Goal: Transaction & Acquisition: Purchase product/service

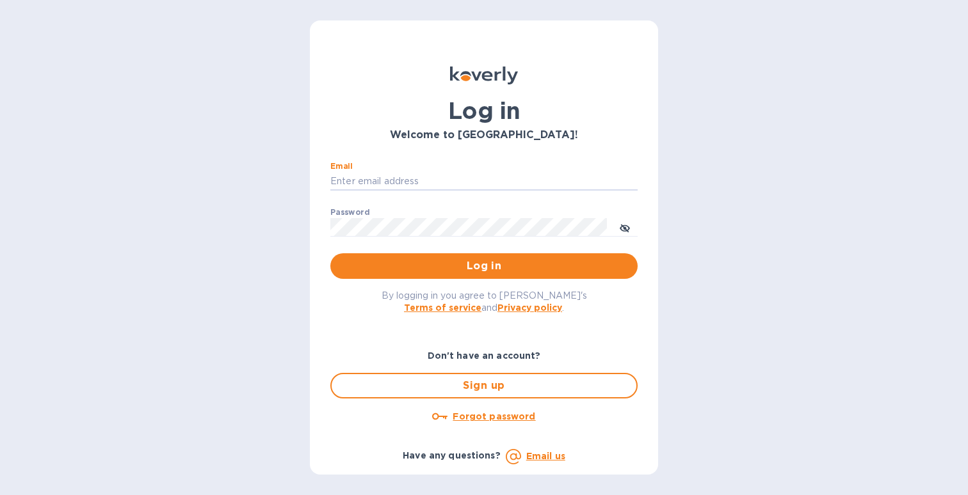
click at [161, 21] on div "Log in Welcome to [GEOGRAPHIC_DATA]! Email ​ Password ​ Log in By logging in yo…" at bounding box center [484, 247] width 968 height 495
click at [520, 181] on input "Email" at bounding box center [483, 181] width 307 height 19
type input "[EMAIL_ADDRESS][DOMAIN_NAME]"
click at [484, 266] on button "Log in" at bounding box center [483, 266] width 307 height 26
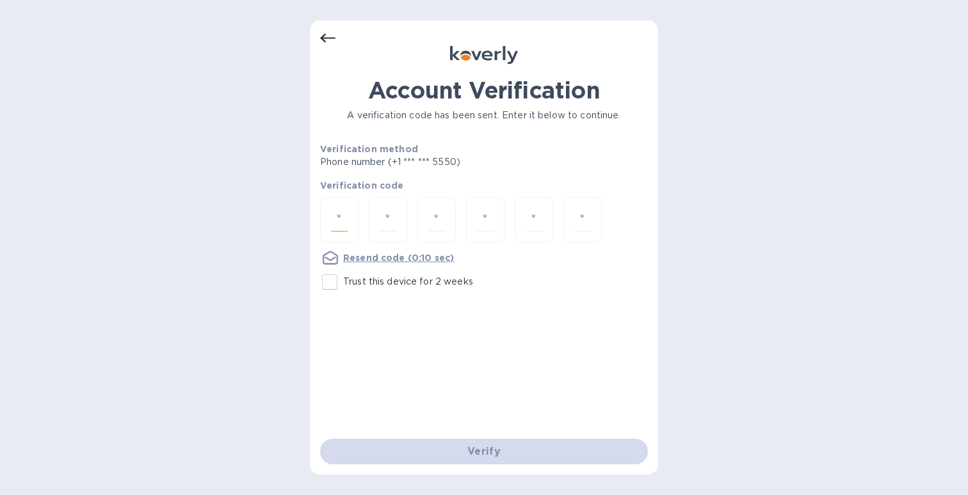
click at [337, 214] on input "number" at bounding box center [339, 220] width 17 height 24
type input "6"
type input "7"
type input "0"
type input "1"
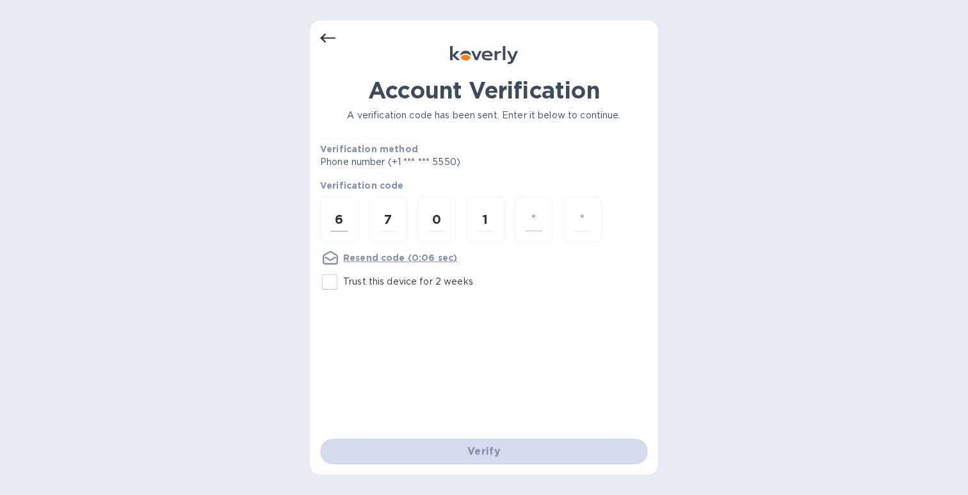
type input "9"
type input "6"
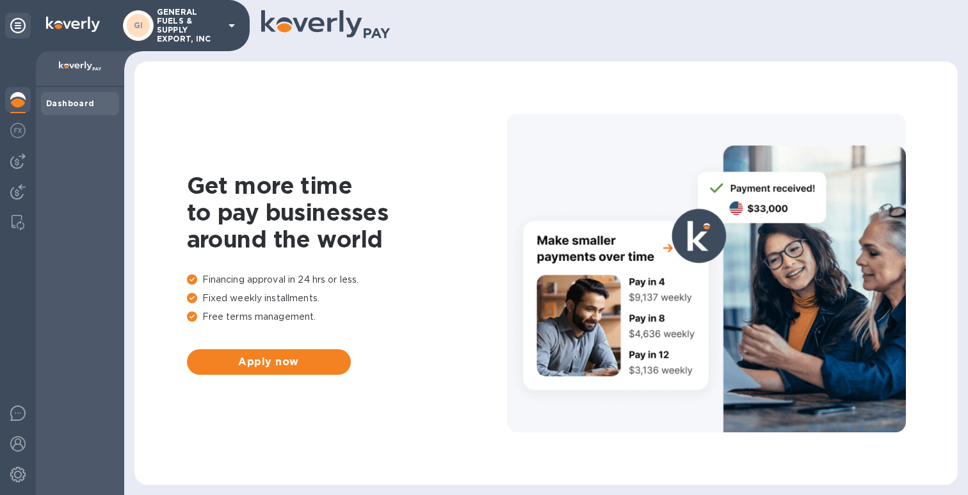
click at [68, 97] on div "Dashboard" at bounding box center [80, 103] width 78 height 23
click at [88, 67] on img at bounding box center [80, 66] width 43 height 10
click at [93, 65] on img at bounding box center [80, 66] width 43 height 10
click at [83, 61] on img at bounding box center [80, 66] width 43 height 10
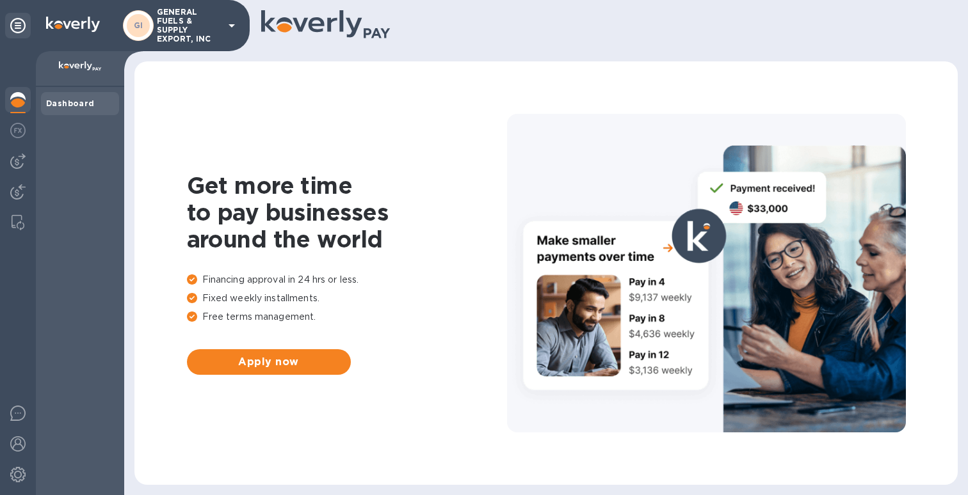
click at [81, 99] on b "Dashboard" at bounding box center [70, 104] width 49 height 10
click at [18, 214] on div at bounding box center [17, 223] width 23 height 26
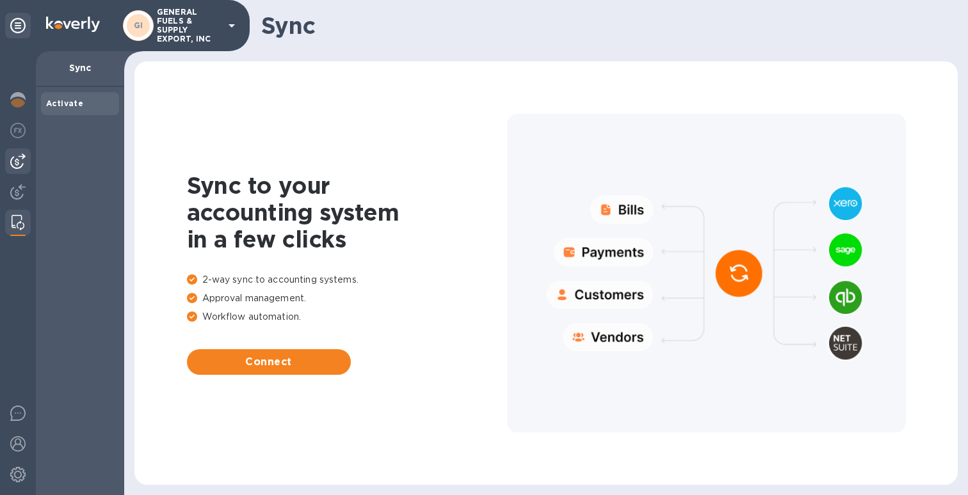
click at [15, 159] on img at bounding box center [17, 161] width 15 height 15
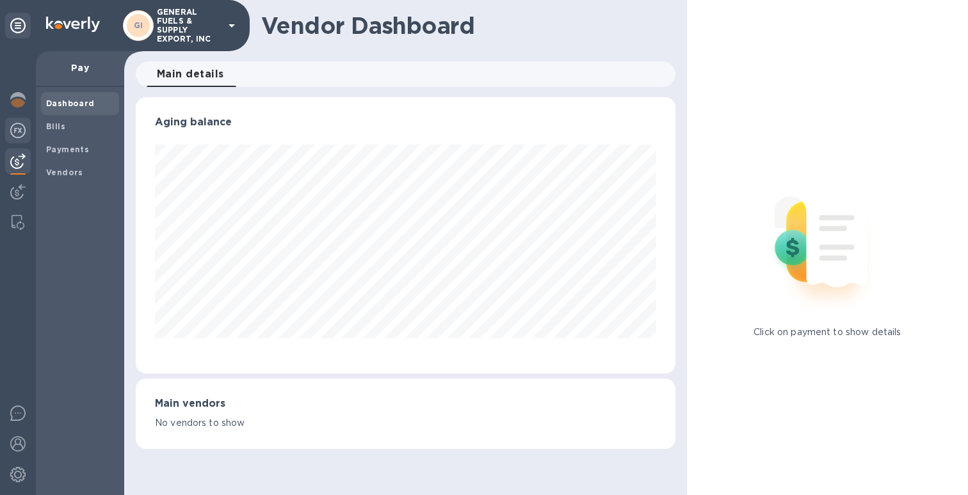
scroll to position [277, 539]
click at [22, 128] on img at bounding box center [17, 130] width 15 height 15
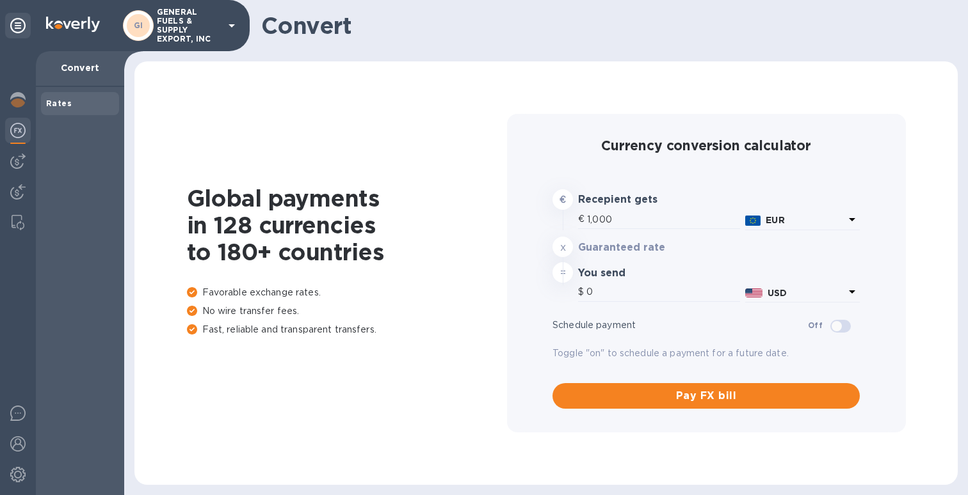
type input "1,173.05"
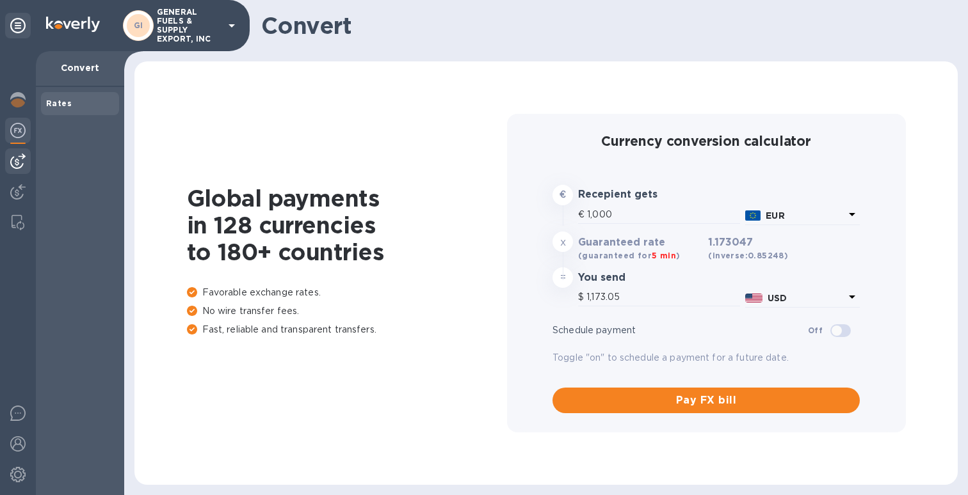
click at [18, 161] on img at bounding box center [17, 161] width 15 height 15
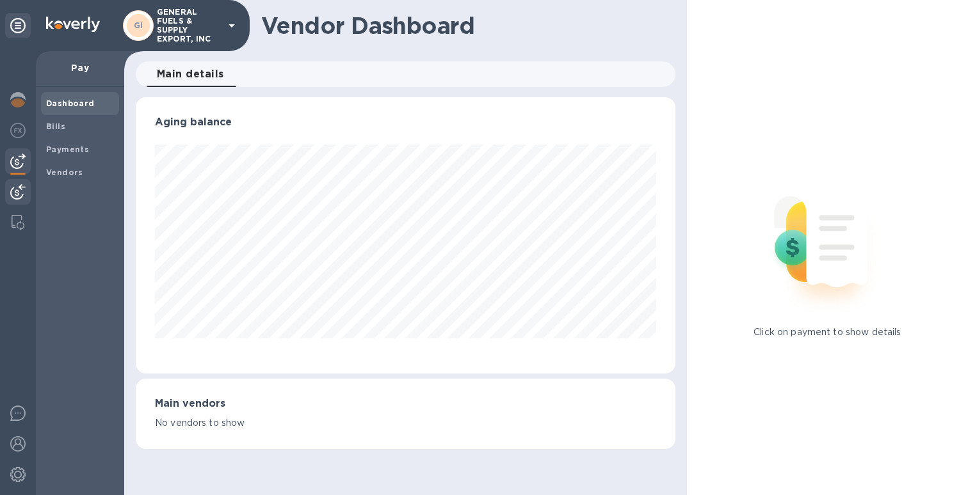
scroll to position [277, 539]
click at [15, 187] on img at bounding box center [17, 191] width 15 height 15
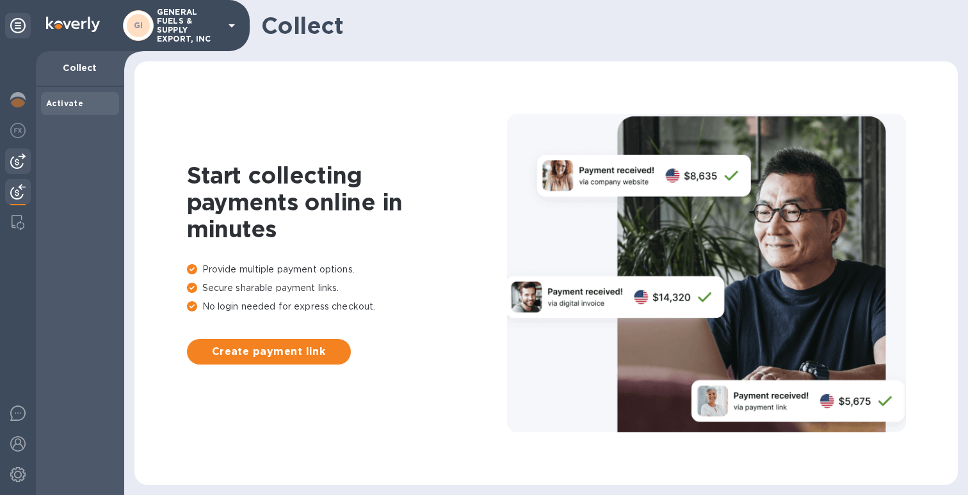
click at [20, 163] on img at bounding box center [17, 161] width 15 height 15
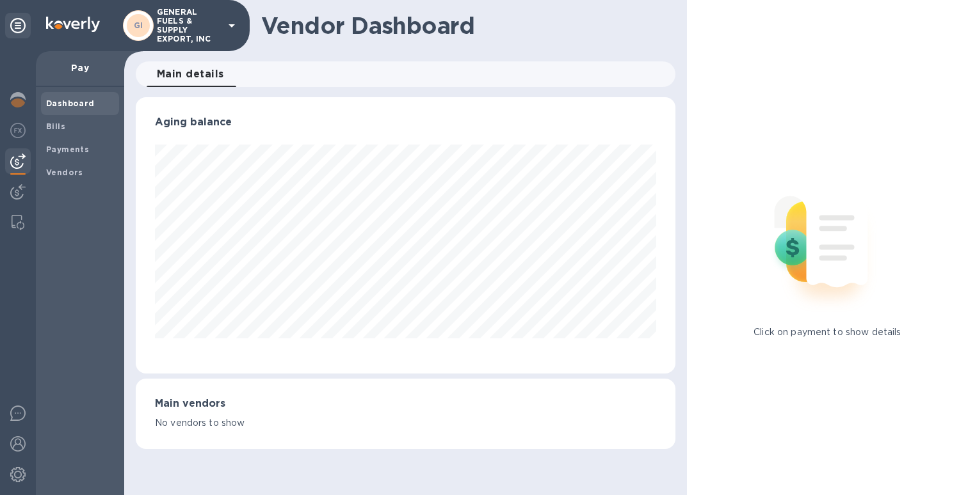
scroll to position [277, 539]
click at [828, 331] on p "Click on payment to show details" at bounding box center [826, 332] width 147 height 13
click at [191, 417] on p "No vendors to show" at bounding box center [405, 423] width 501 height 13
click at [171, 398] on h3 "Main vendors" at bounding box center [405, 404] width 501 height 12
click at [25, 227] on div at bounding box center [17, 223] width 23 height 26
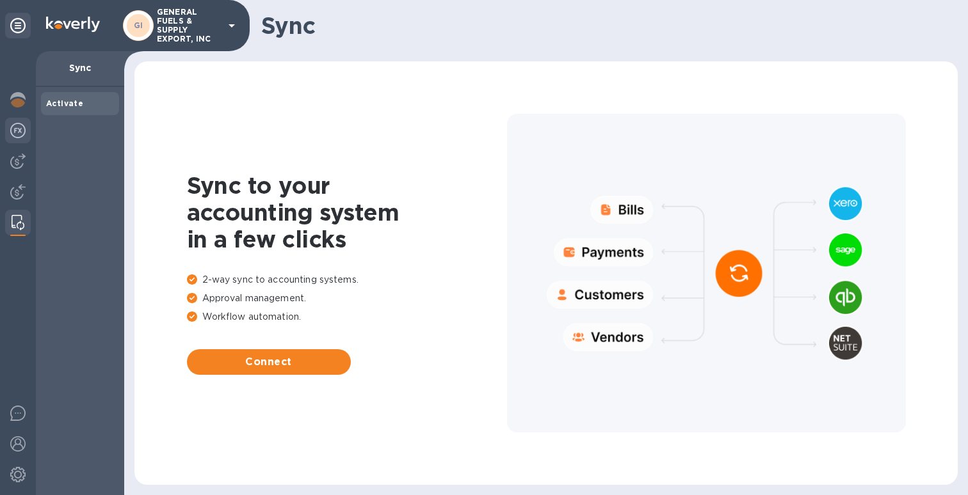
click at [13, 126] on img at bounding box center [17, 130] width 15 height 15
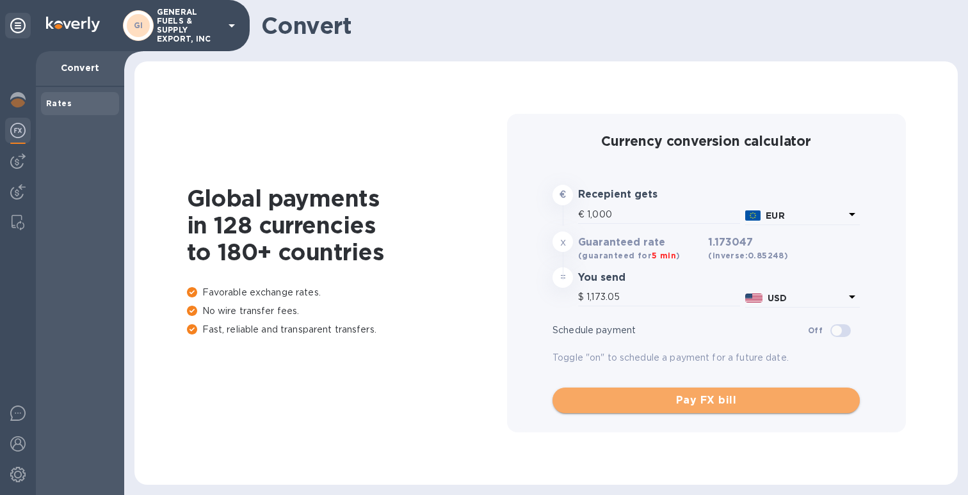
click at [743, 395] on span "Pay FX bill" at bounding box center [706, 400] width 287 height 15
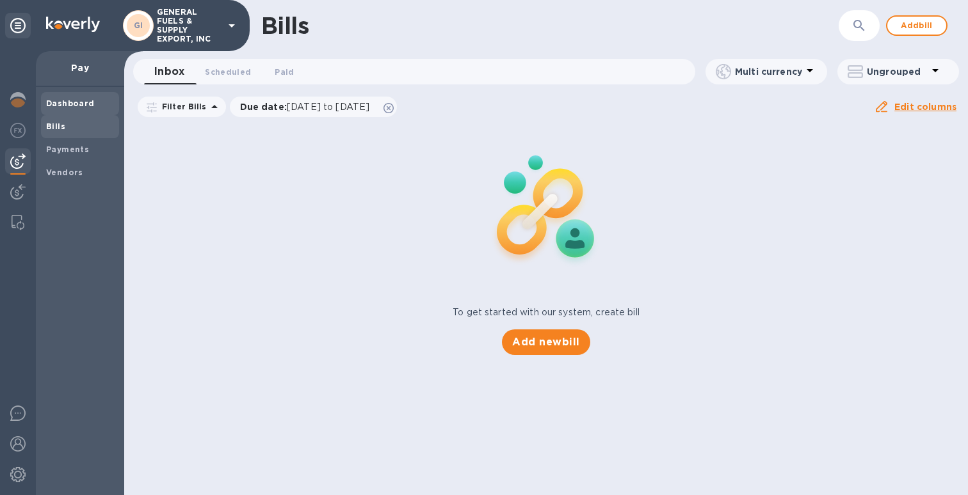
click at [80, 102] on b "Dashboard" at bounding box center [70, 104] width 49 height 10
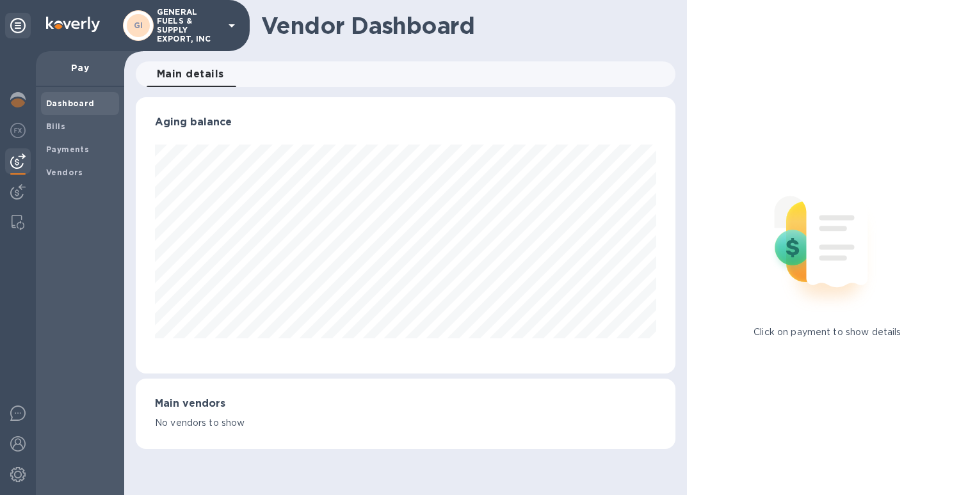
scroll to position [277, 539]
click at [79, 168] on b "Vendors" at bounding box center [64, 173] width 37 height 10
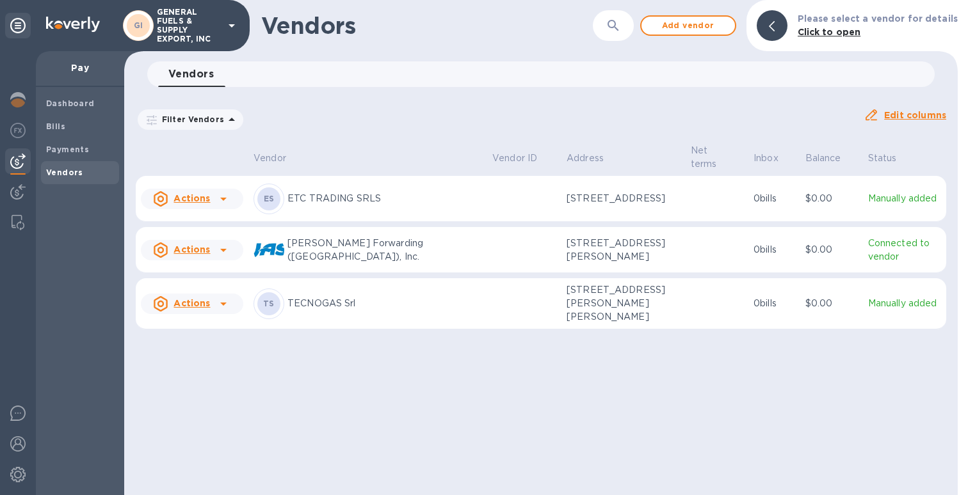
click at [228, 243] on icon at bounding box center [223, 250] width 15 height 15
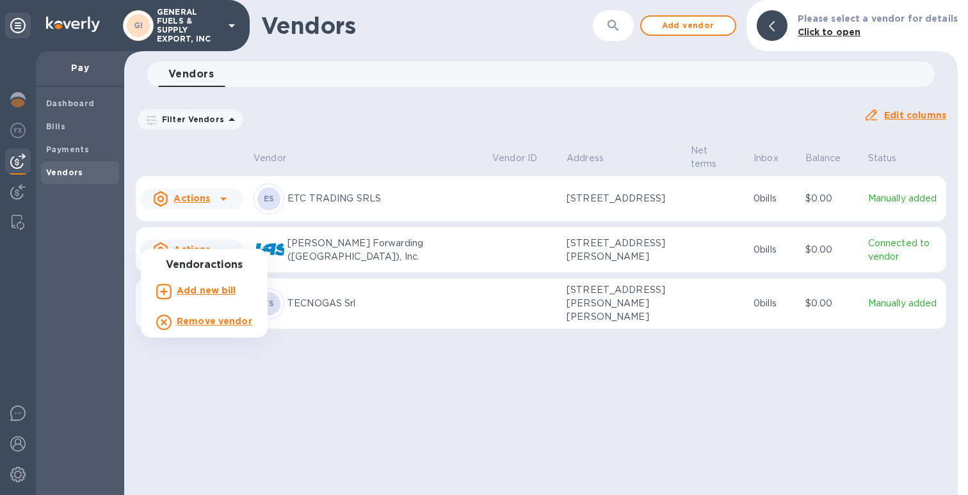
click at [222, 289] on b "Add new bill" at bounding box center [207, 291] width 60 height 10
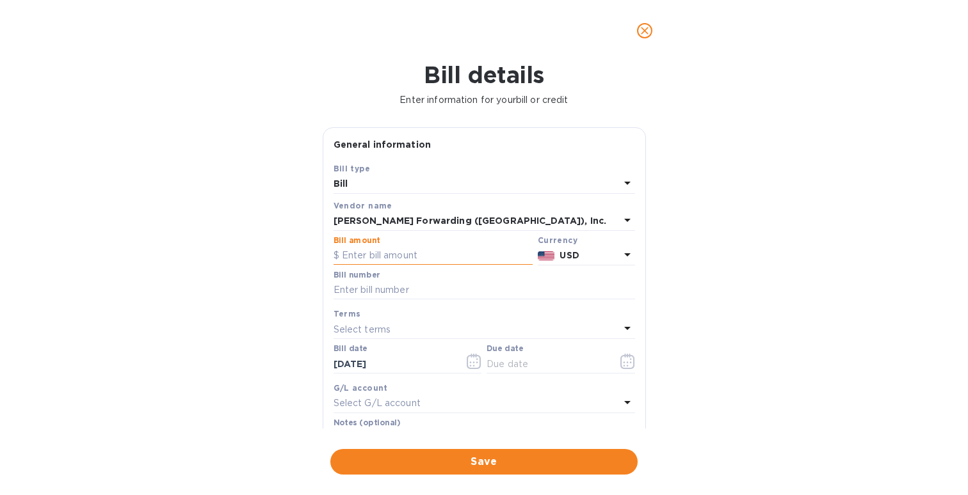
click at [391, 252] on input "text" at bounding box center [433, 255] width 199 height 19
click at [398, 281] on input "text" at bounding box center [485, 290] width 302 height 19
click at [442, 257] on input "6,000" at bounding box center [437, 255] width 191 height 19
type input "6"
type input "5,700"
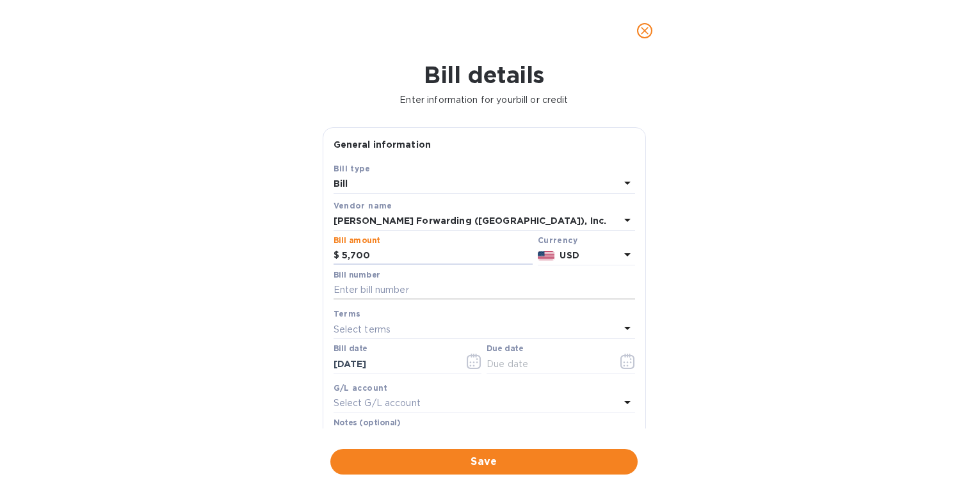
click at [445, 296] on input "text" at bounding box center [485, 290] width 302 height 19
click at [405, 325] on div "Select terms" at bounding box center [477, 330] width 286 height 18
click at [725, 314] on div "Bill details Enter information for your bill or credit General information Save…" at bounding box center [484, 278] width 968 height 434
click at [628, 355] on icon "button" at bounding box center [627, 361] width 14 height 15
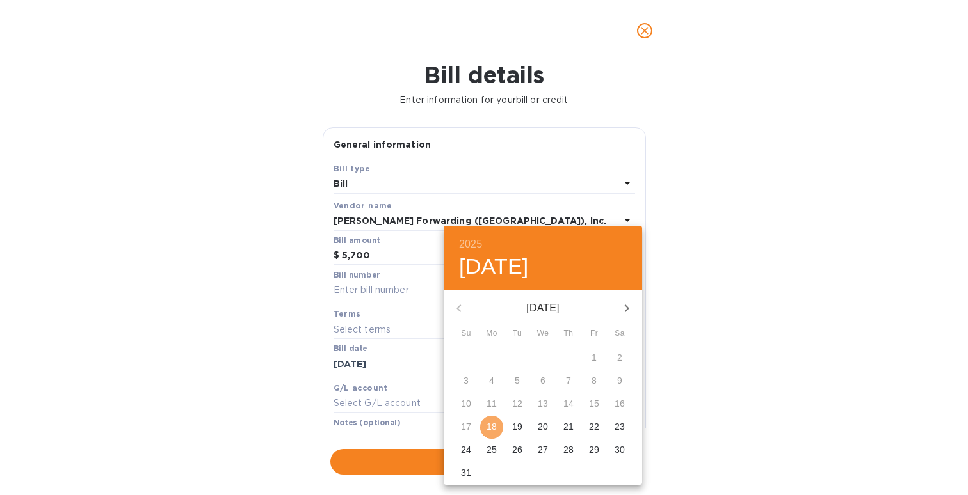
click at [495, 428] on p "18" at bounding box center [492, 427] width 10 height 13
type input "08/18/2025"
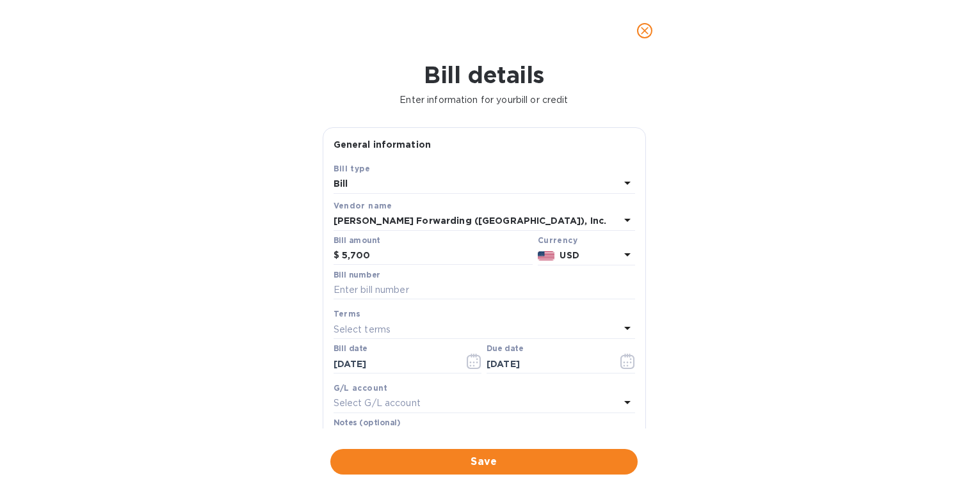
click at [408, 395] on div "Select G/L account" at bounding box center [477, 404] width 286 height 18
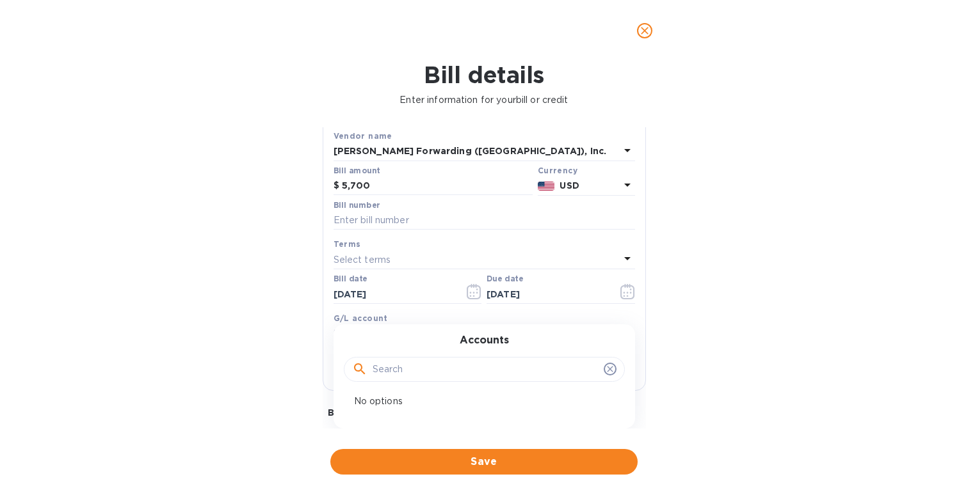
scroll to position [86, 0]
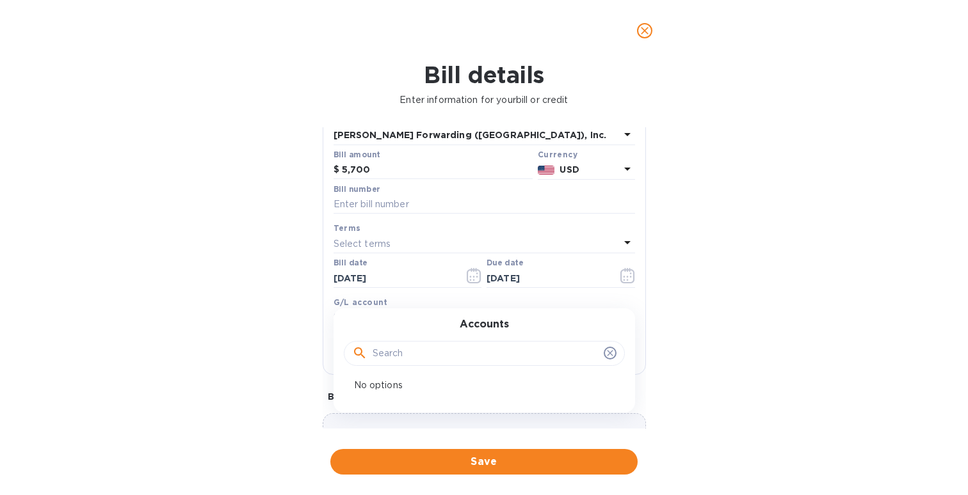
click at [269, 338] on div "Bill details Enter information for your bill or credit General information Save…" at bounding box center [484, 278] width 968 height 434
click at [397, 249] on div "Select terms" at bounding box center [477, 244] width 286 height 18
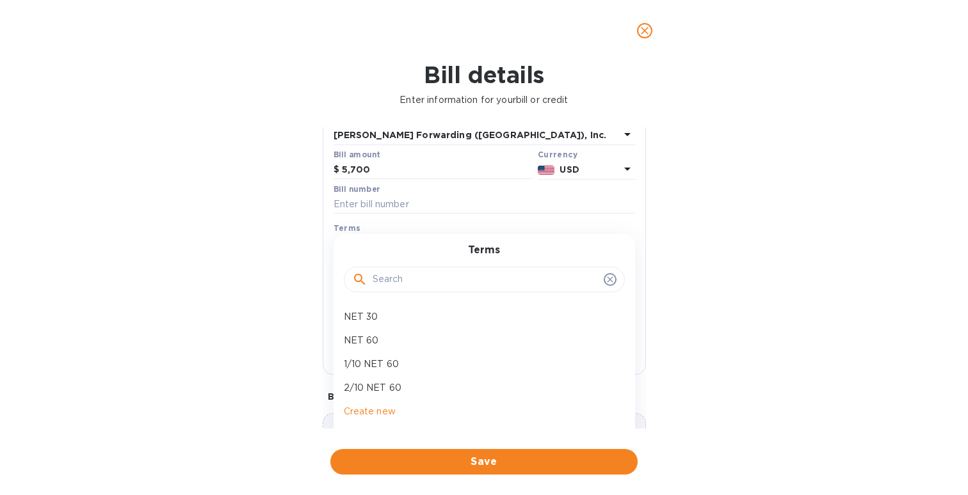
click at [397, 216] on div "Bill number" at bounding box center [484, 200] width 307 height 37
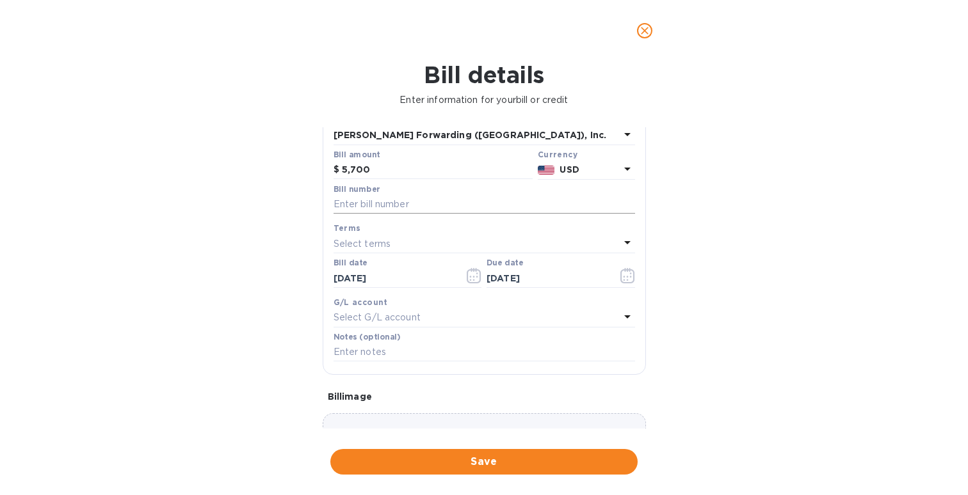
click at [406, 204] on input "text" at bounding box center [485, 204] width 302 height 19
paste input "GENFUEDEO"
type input "GENFUEDEO"
click at [413, 240] on div "Select terms" at bounding box center [477, 244] width 286 height 18
click at [227, 302] on div "Bill details Enter information for your bill or credit General information Save…" at bounding box center [484, 278] width 968 height 434
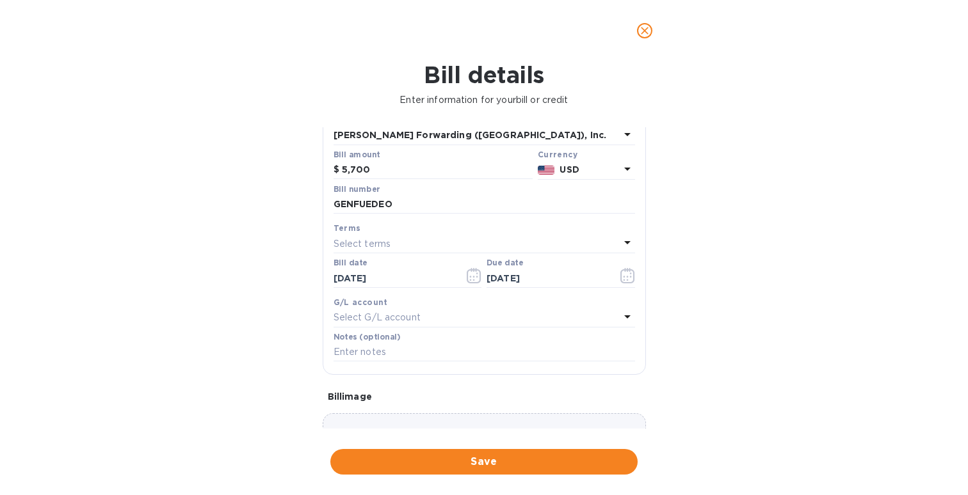
click at [426, 245] on div "Select terms" at bounding box center [477, 244] width 286 height 18
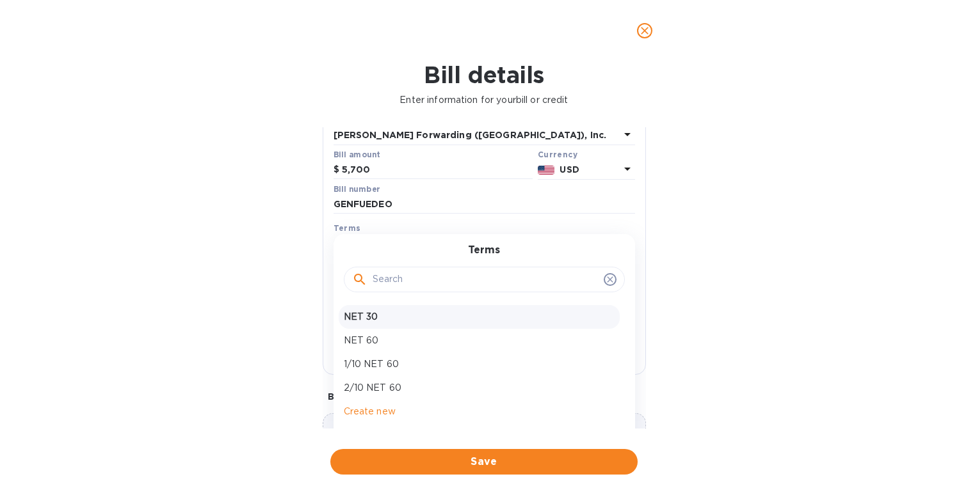
click at [395, 321] on p "NET 30" at bounding box center [479, 316] width 271 height 13
type input "09/17/2025"
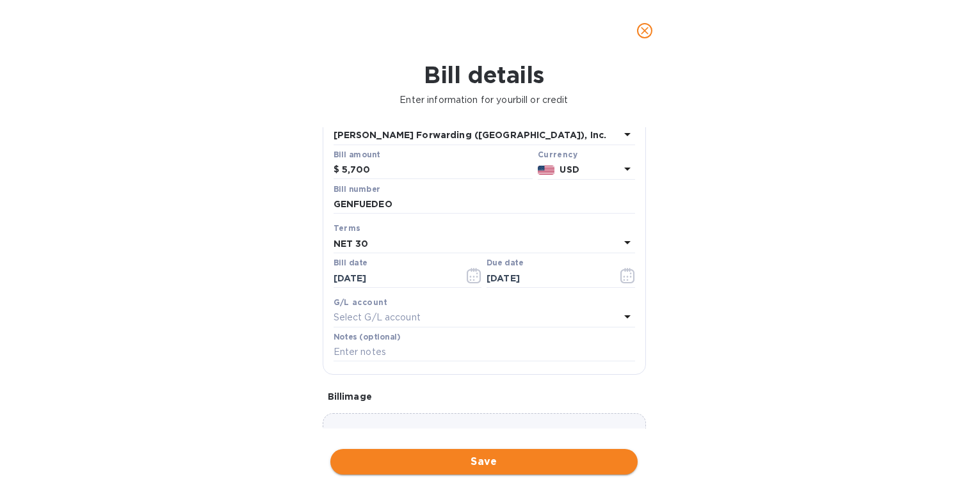
click at [451, 454] on span "Save" at bounding box center [484, 461] width 287 height 15
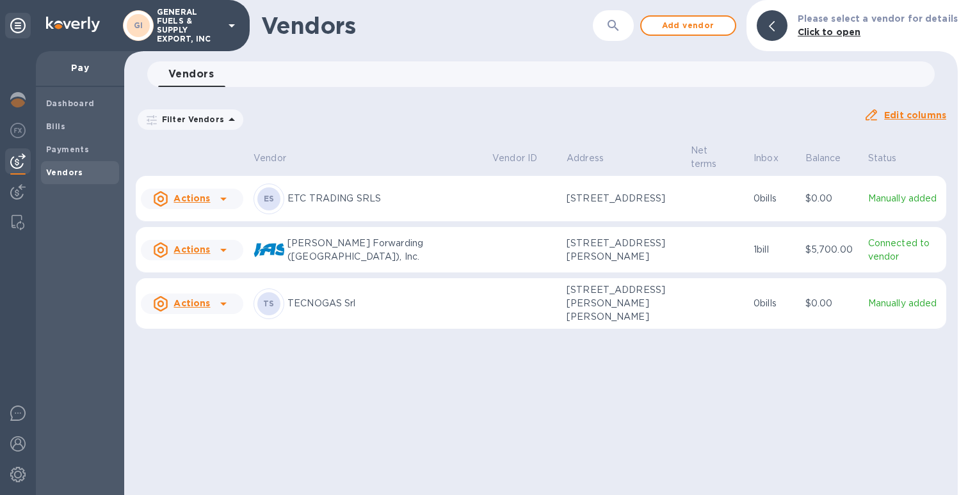
click at [639, 264] on table "Vendor Vendor ID Address Net terms Inbox Balance Status Actions ES ETC TRADING …" at bounding box center [541, 238] width 810 height 193
click at [626, 250] on p "6165 Barfield Rd, Atlanta, GA 30328 US" at bounding box center [624, 250] width 114 height 27
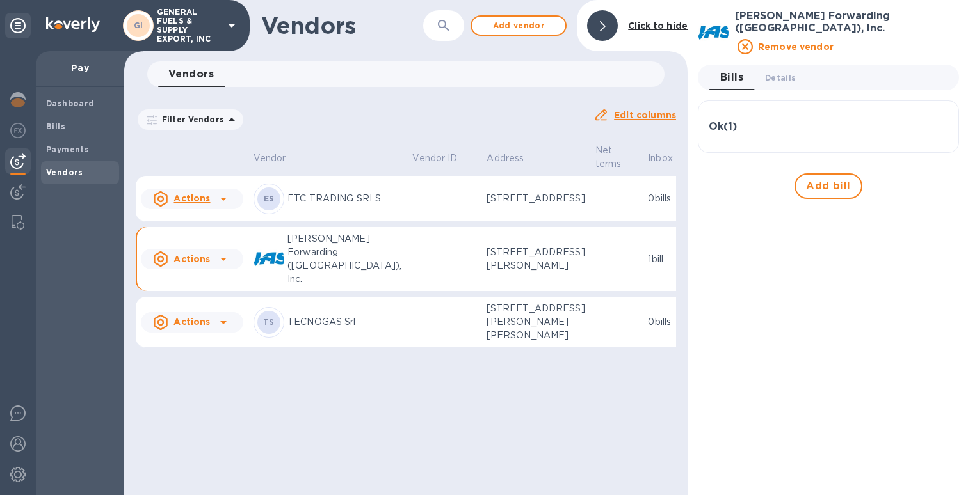
click at [225, 267] on icon at bounding box center [223, 259] width 15 height 15
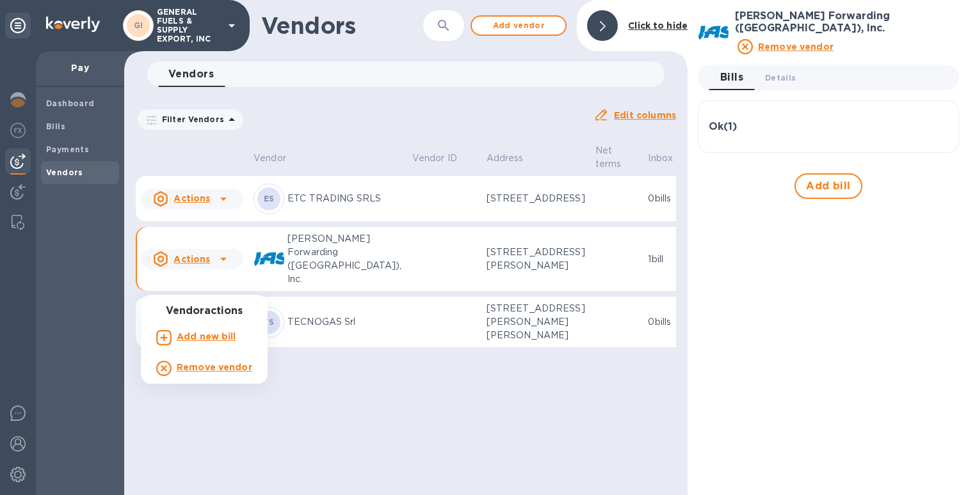
click at [238, 253] on div at bounding box center [484, 247] width 968 height 495
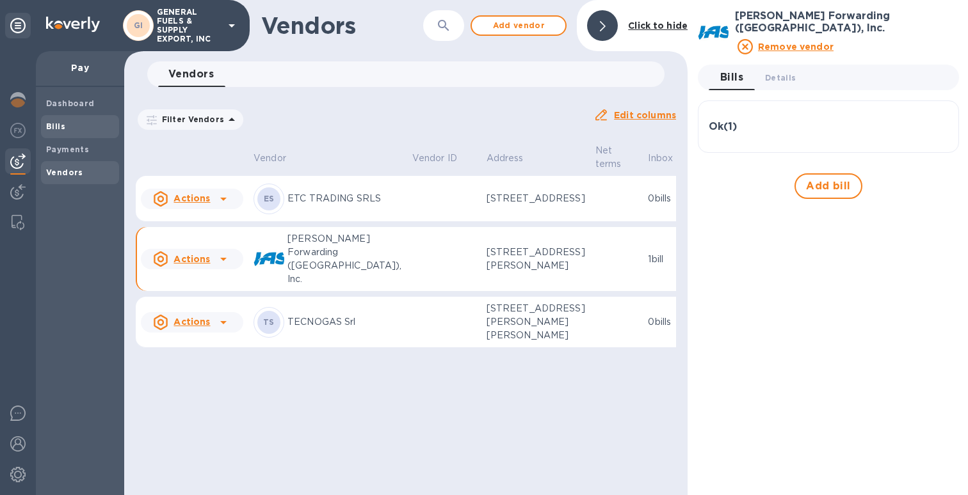
click at [63, 124] on b "Bills" at bounding box center [55, 127] width 19 height 10
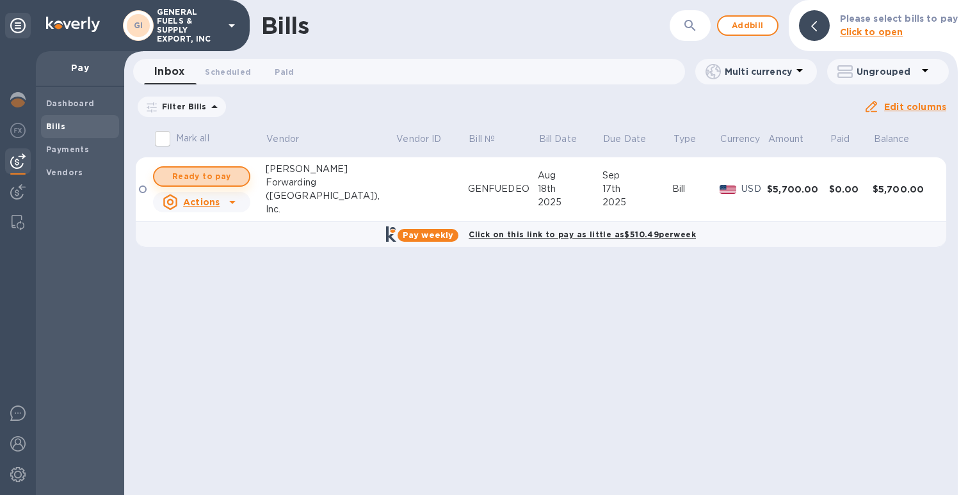
click at [233, 172] on span "Ready to pay" at bounding box center [202, 176] width 74 height 15
checkbox input "true"
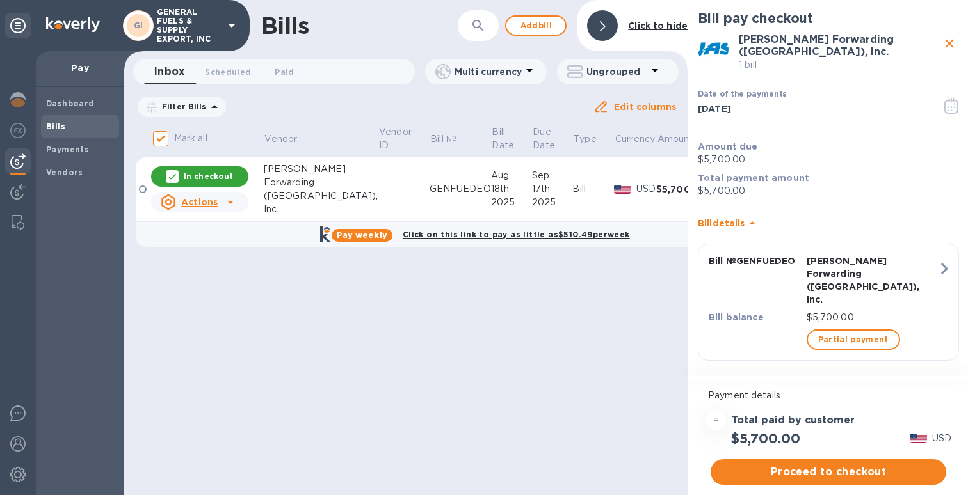
click at [184, 0] on div "GI GENERAL FUELS & SUPPLY EXPORT, INC" at bounding box center [125, 25] width 250 height 51
click at [233, 198] on icon at bounding box center [230, 202] width 15 height 15
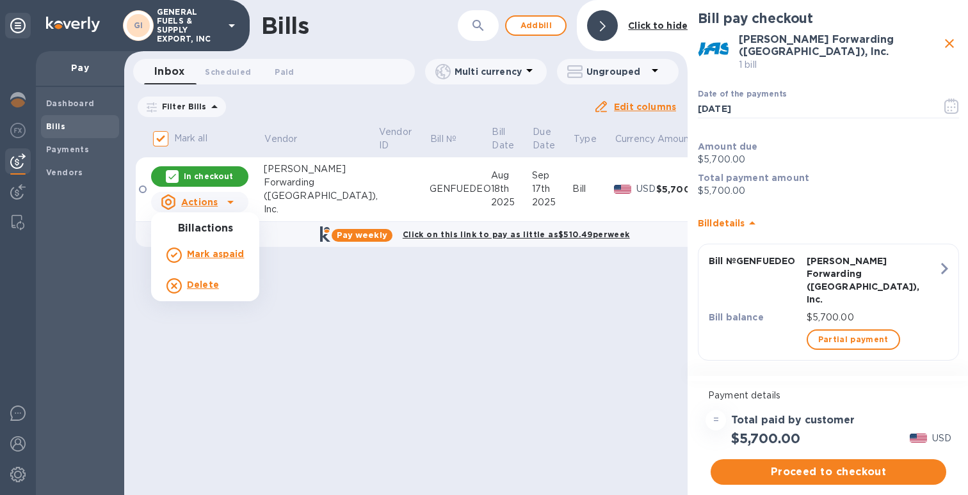
click at [209, 286] on b "Delete" at bounding box center [203, 285] width 32 height 10
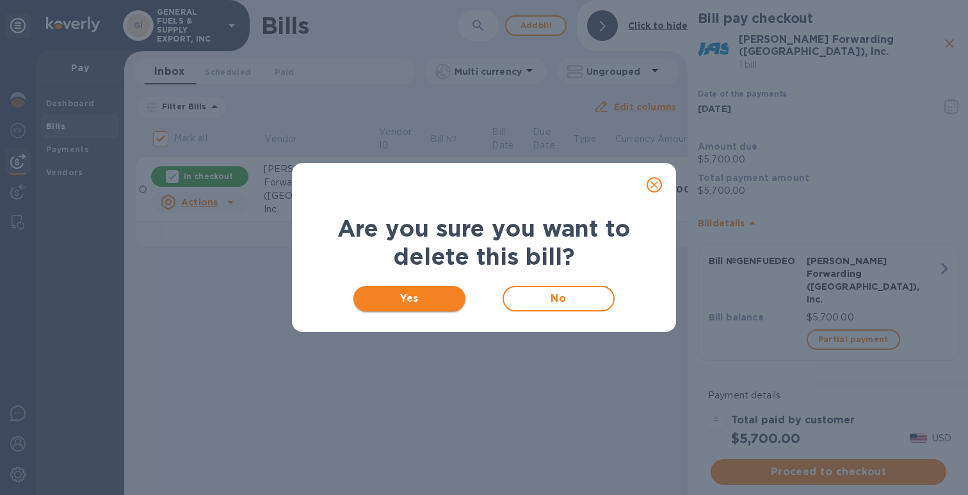
click at [449, 292] on span "Yes" at bounding box center [410, 298] width 92 height 15
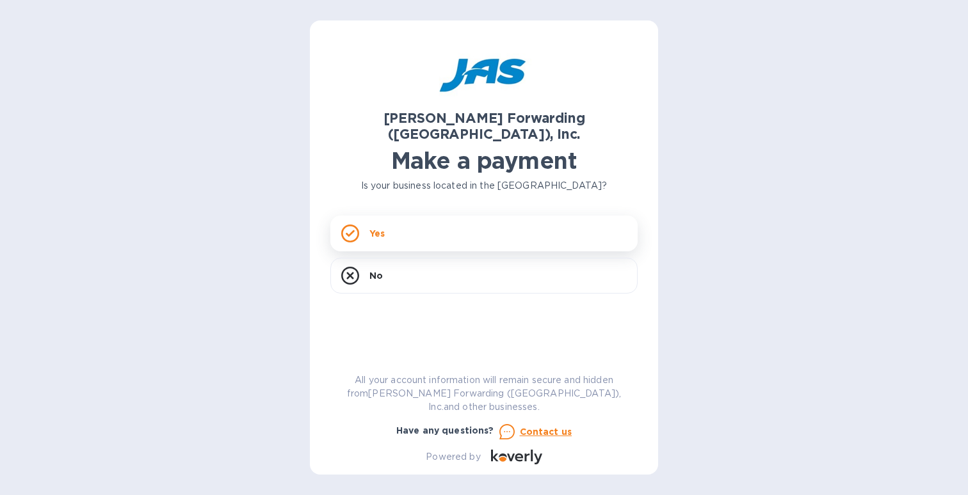
click at [410, 216] on div "Yes" at bounding box center [483, 234] width 307 height 36
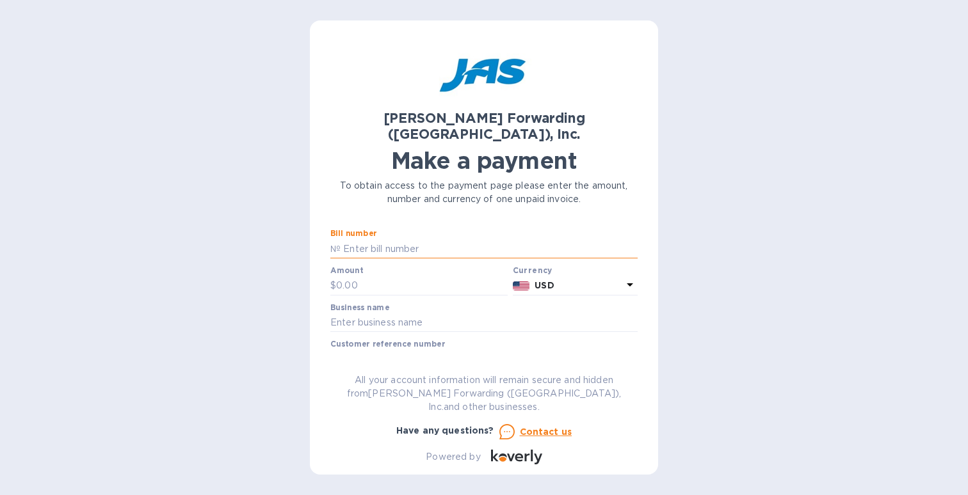
click at [406, 239] on input "text" at bounding box center [489, 248] width 297 height 19
click at [387, 277] on input "text" at bounding box center [422, 286] width 172 height 19
click at [400, 239] on input "text" at bounding box center [489, 248] width 297 height 19
paste input "GENFUEDEO"
type input "GENFUEDEO"
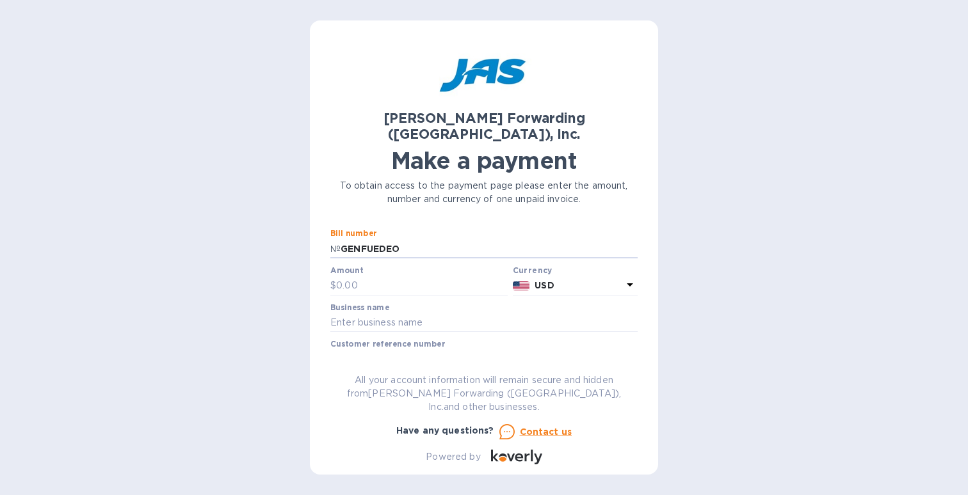
click at [392, 266] on div "Amount $" at bounding box center [418, 280] width 177 height 29
click at [384, 277] on input "text" at bounding box center [422, 286] width 172 height 19
type input "5,700"
click at [391, 314] on input "text" at bounding box center [483, 323] width 307 height 19
type input "GENERAL FEUELS & SUPPLY EXPORT INC"
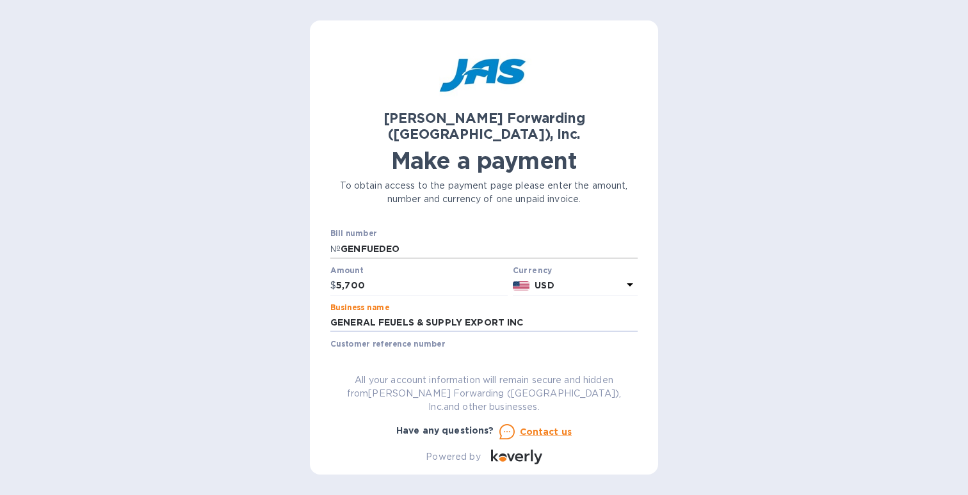
click at [399, 239] on input "GENFUEDEO" at bounding box center [489, 248] width 297 height 19
click at [415, 239] on input "text" at bounding box center [489, 248] width 297 height 19
paste input "GENFUEDEO"
type input "GENFUEDEO"
click at [410, 350] on input "text" at bounding box center [483, 359] width 307 height 19
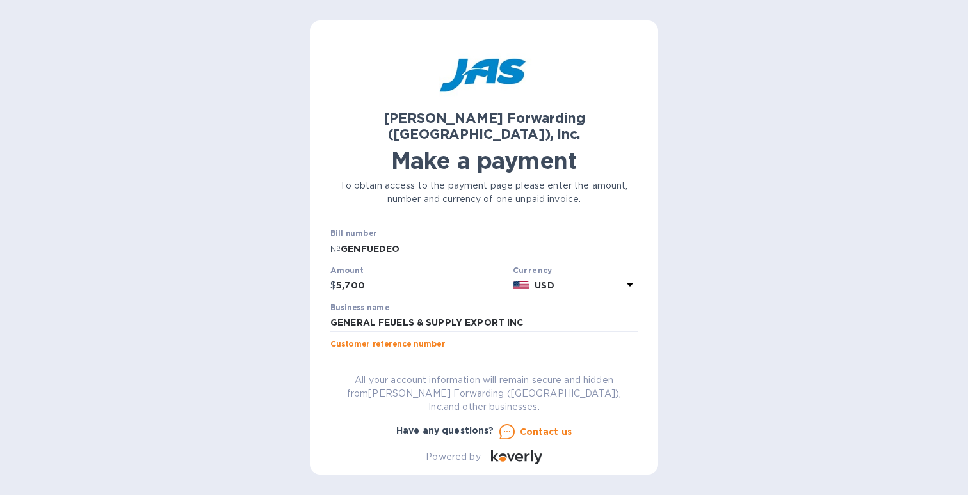
paste input "GENFUEDEO"
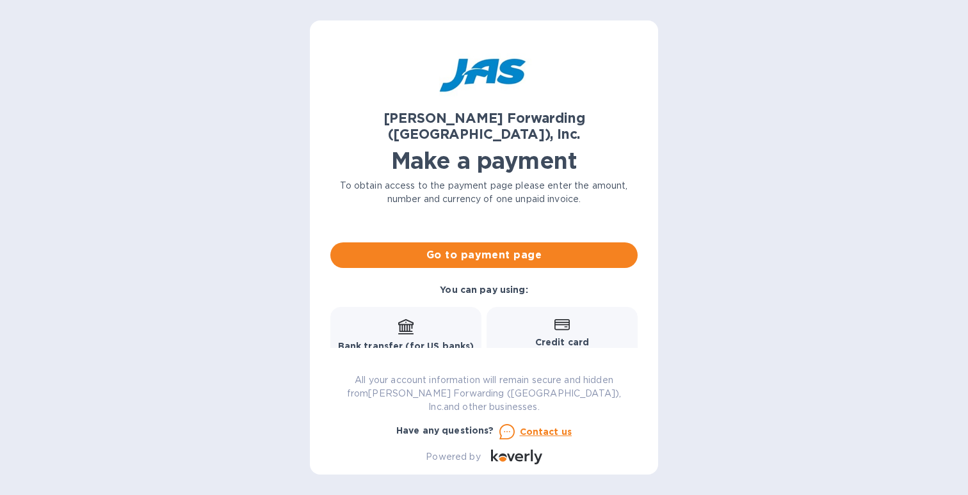
scroll to position [149, 0]
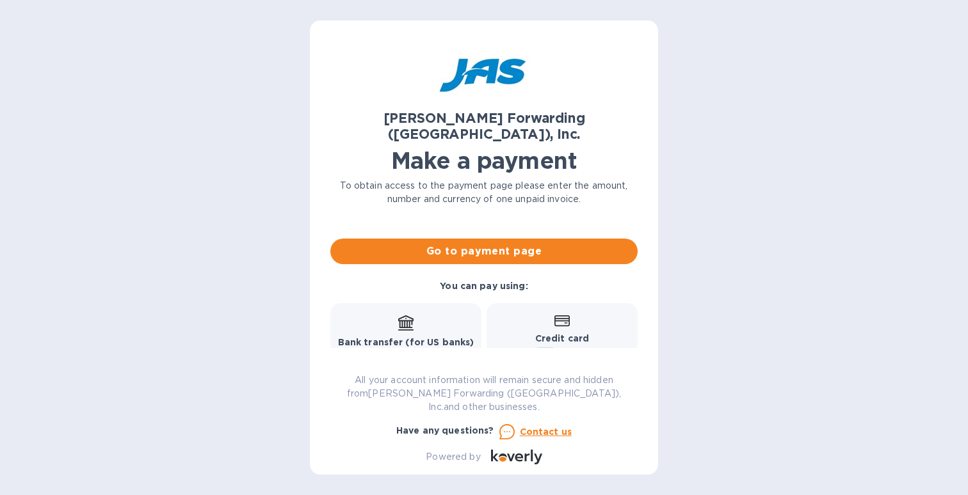
type input "GENFUEDEO"
click at [535, 334] on b "Credit card" at bounding box center [562, 339] width 54 height 10
click at [547, 314] on div "Credit card and more..." at bounding box center [562, 338] width 134 height 49
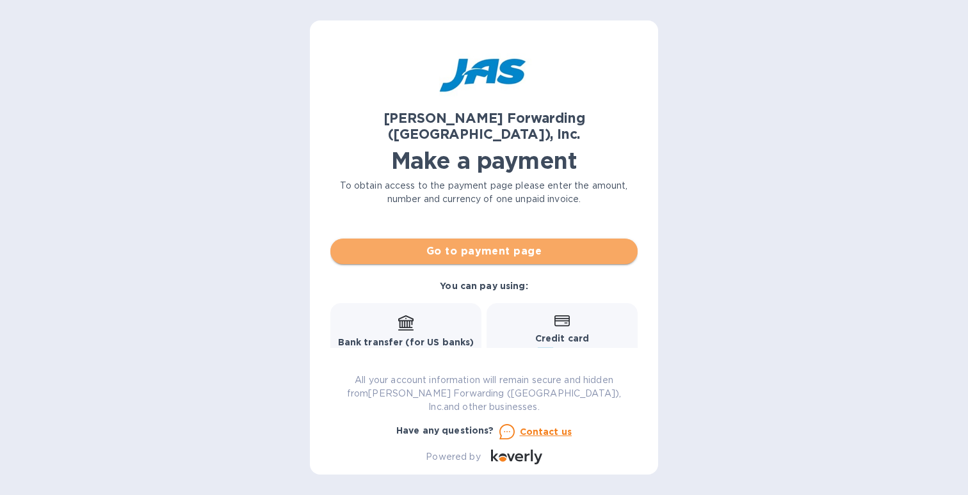
click at [526, 244] on span "Go to payment page" at bounding box center [484, 251] width 287 height 15
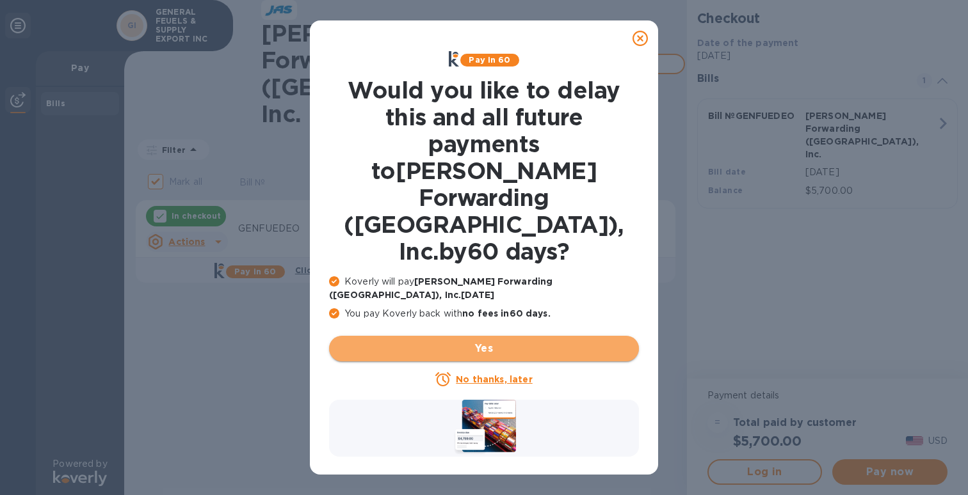
click at [544, 341] on span "Yes" at bounding box center [483, 348] width 289 height 15
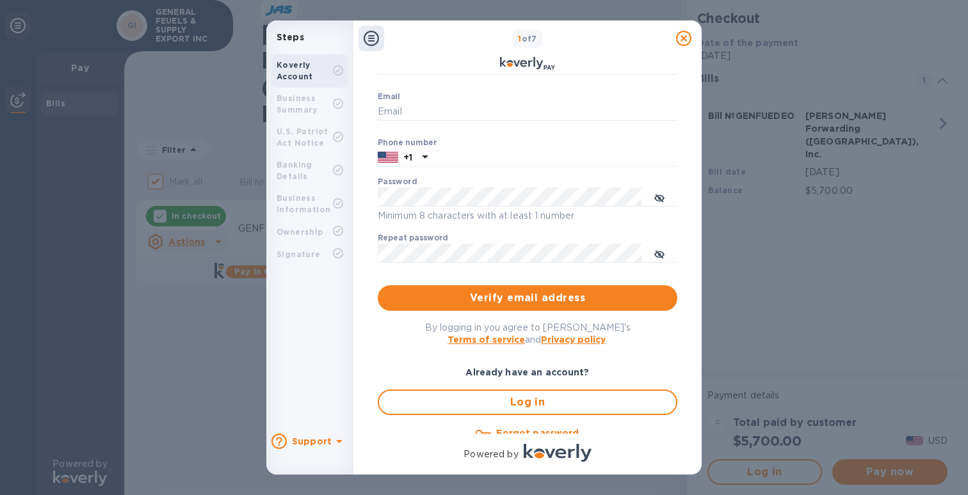
scroll to position [133, 0]
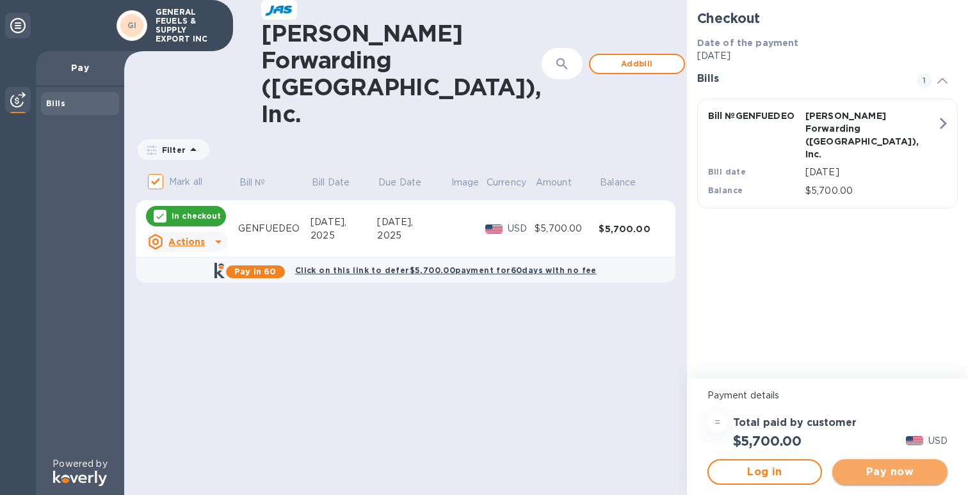
click at [871, 476] on span "Pay now" at bounding box center [889, 472] width 95 height 15
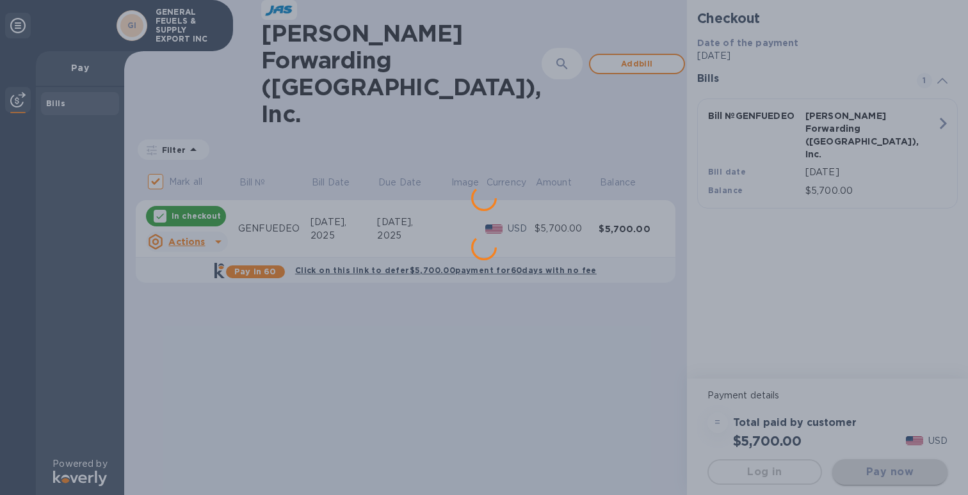
scroll to position [0, 0]
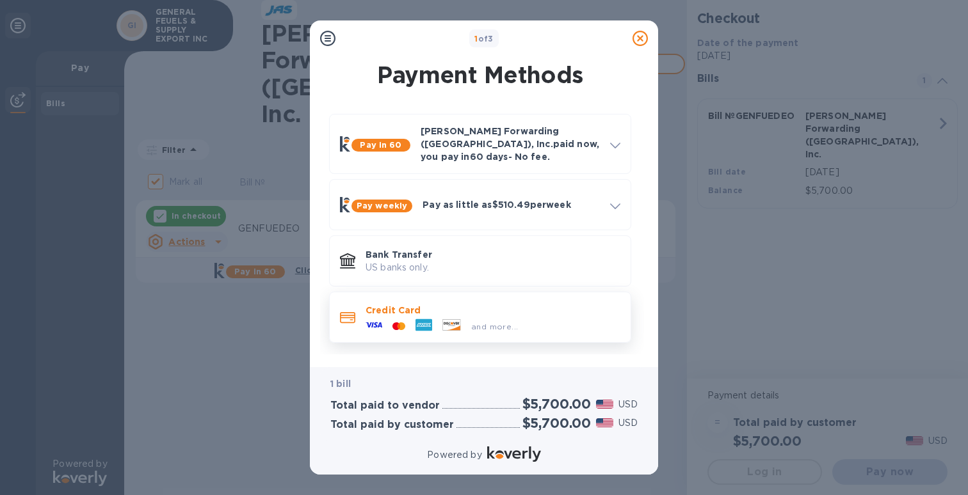
click at [471, 304] on p "Credit Card" at bounding box center [493, 310] width 255 height 13
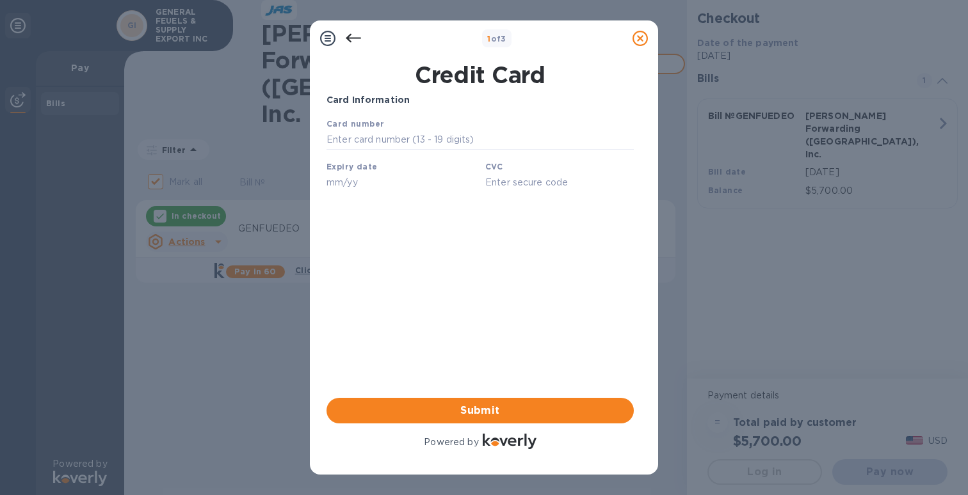
click at [449, 152] on div "Card number" at bounding box center [480, 133] width 318 height 43
click at [453, 140] on input "text" at bounding box center [479, 140] width 307 height 19
type input "3767 4329 4281 002"
type input "01/27"
type input "3634"
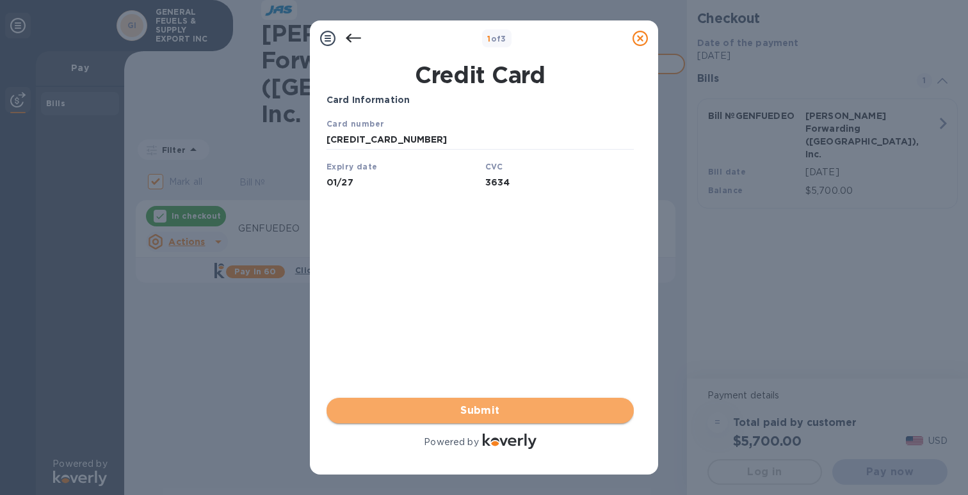
click at [541, 414] on span "Submit" at bounding box center [480, 410] width 287 height 15
click at [481, 410] on span "Submit" at bounding box center [480, 410] width 287 height 15
